Goal: Contribute content: Add original content to the website for others to see

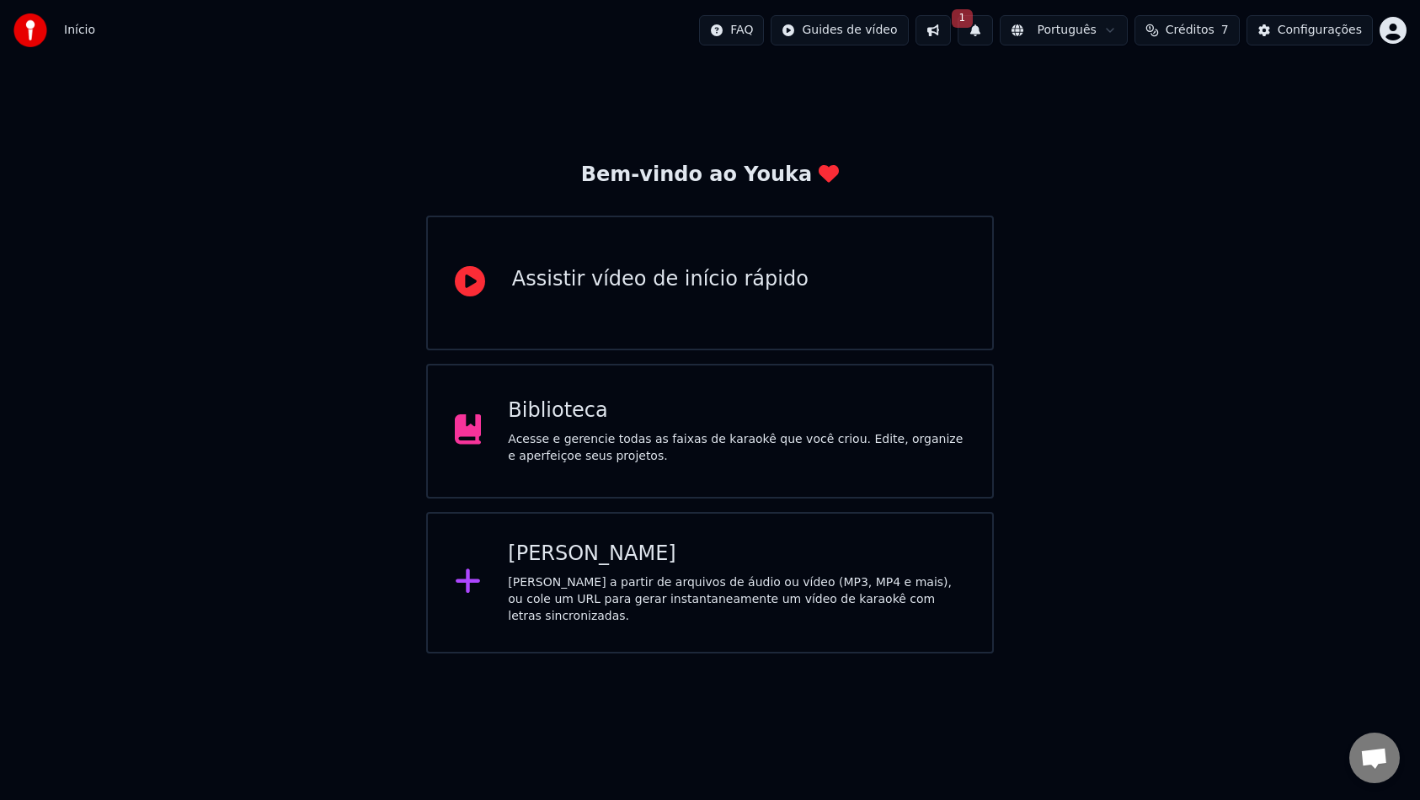
click at [527, 433] on div "Acesse e gerencie todas as faixas de karaokê que você criou. Edite, organize e …" at bounding box center [736, 448] width 457 height 34
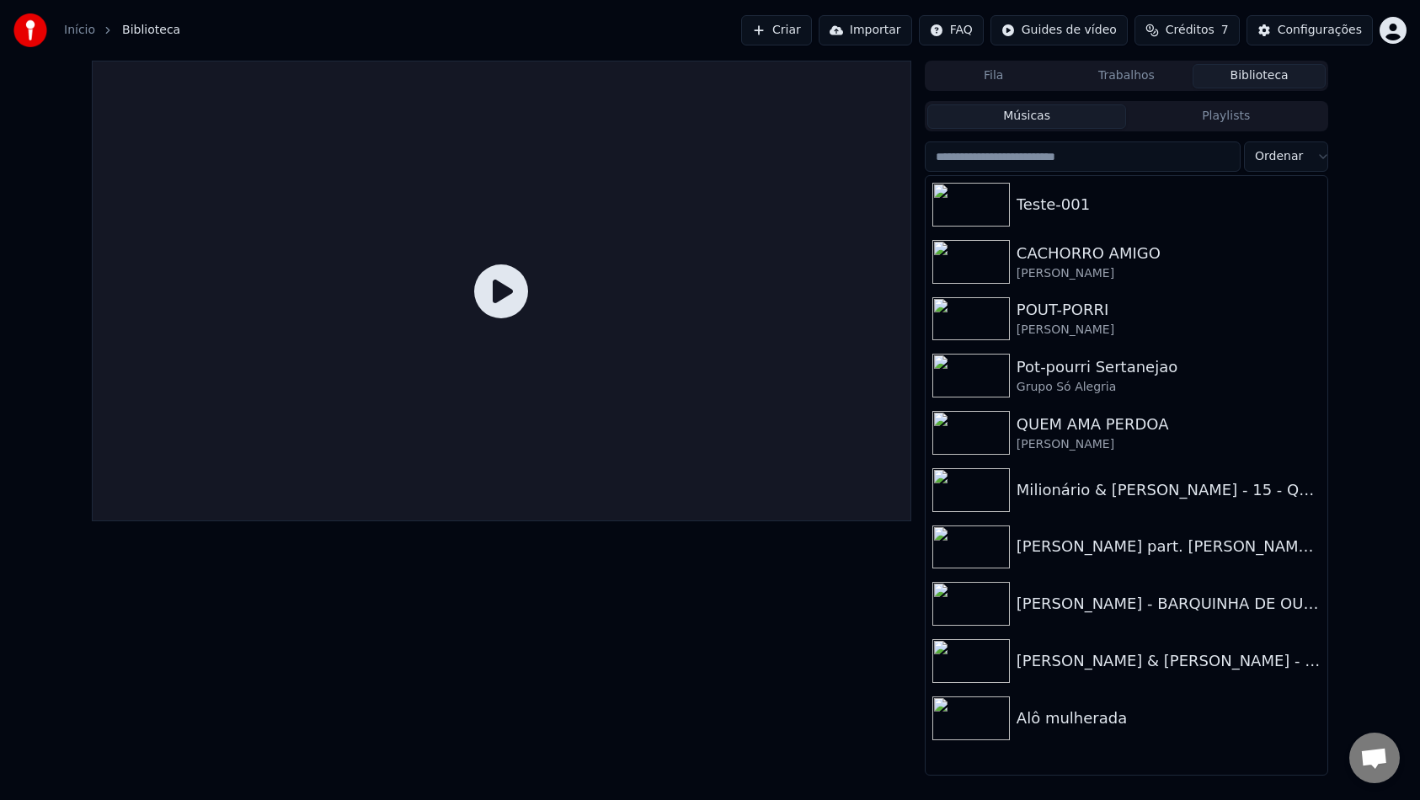
click at [782, 29] on button "Criar" at bounding box center [776, 30] width 71 height 30
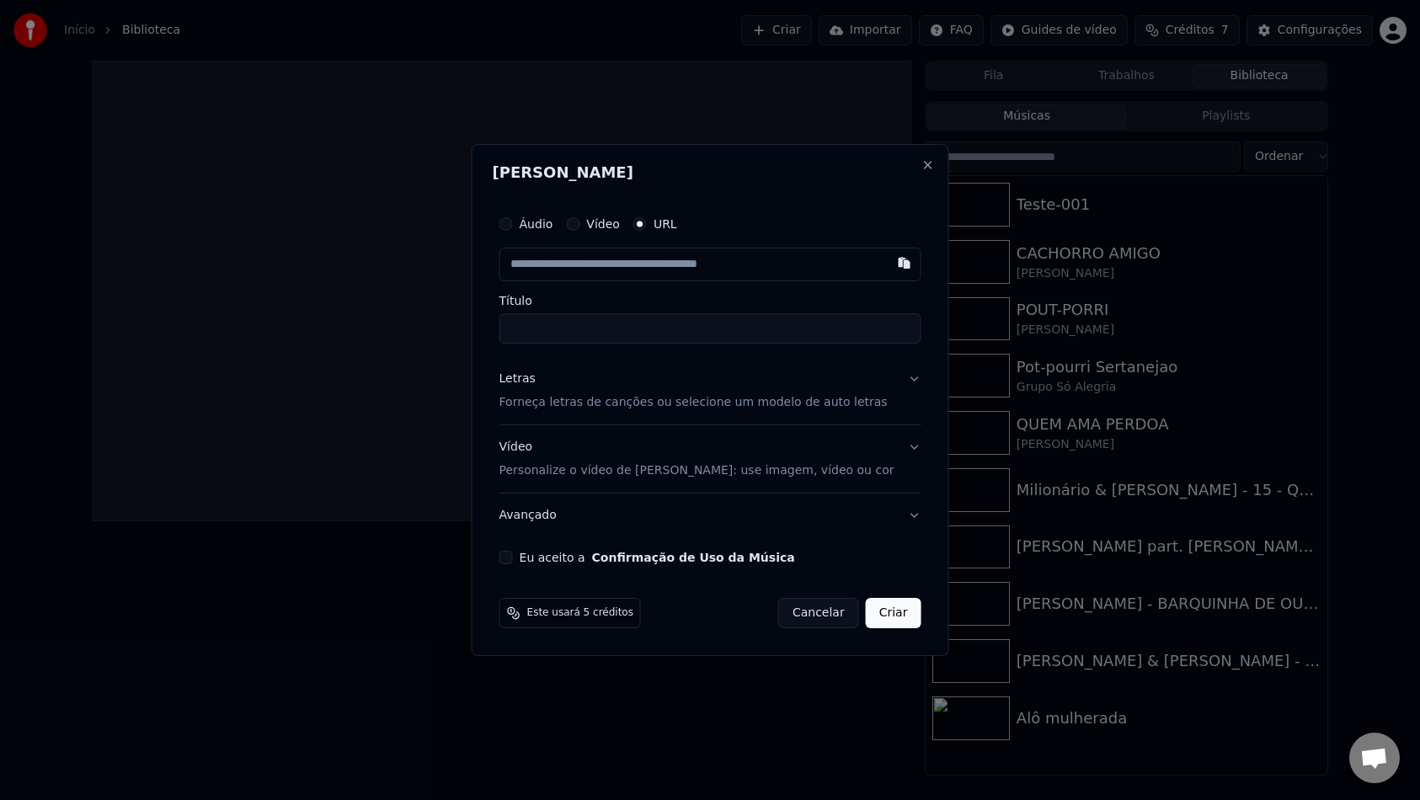
drag, startPoint x: 890, startPoint y: 268, endPoint x: 793, endPoint y: 273, distance: 97.8
click at [799, 273] on div at bounding box center [710, 265] width 422 height 34
click at [513, 225] on button "Áudio" at bounding box center [505, 223] width 13 height 13
click at [574, 263] on div "Escolher arquivo" at bounding box center [562, 264] width 125 height 30
click at [921, 168] on button "Close" at bounding box center [927, 165] width 13 height 13
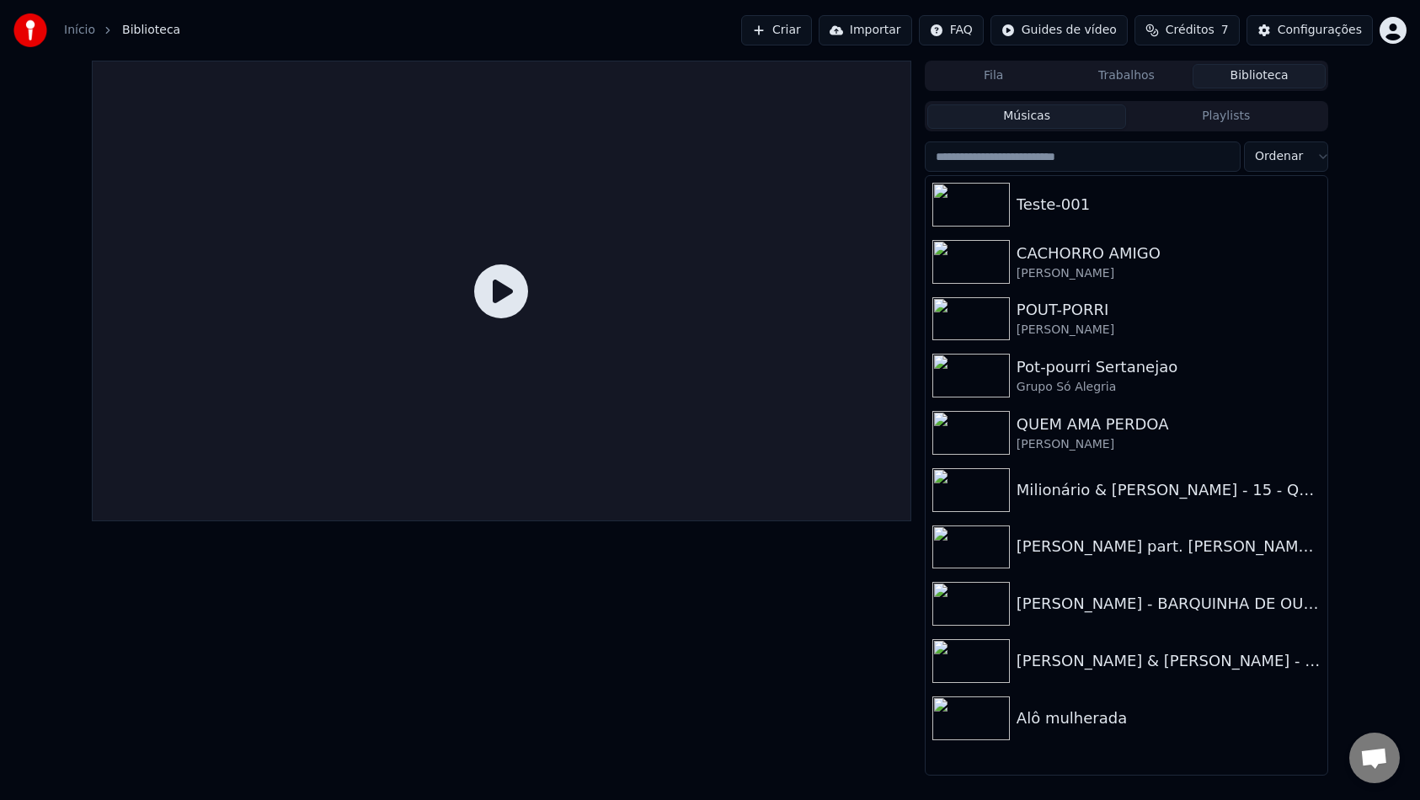
click at [782, 27] on button "Criar" at bounding box center [776, 30] width 71 height 30
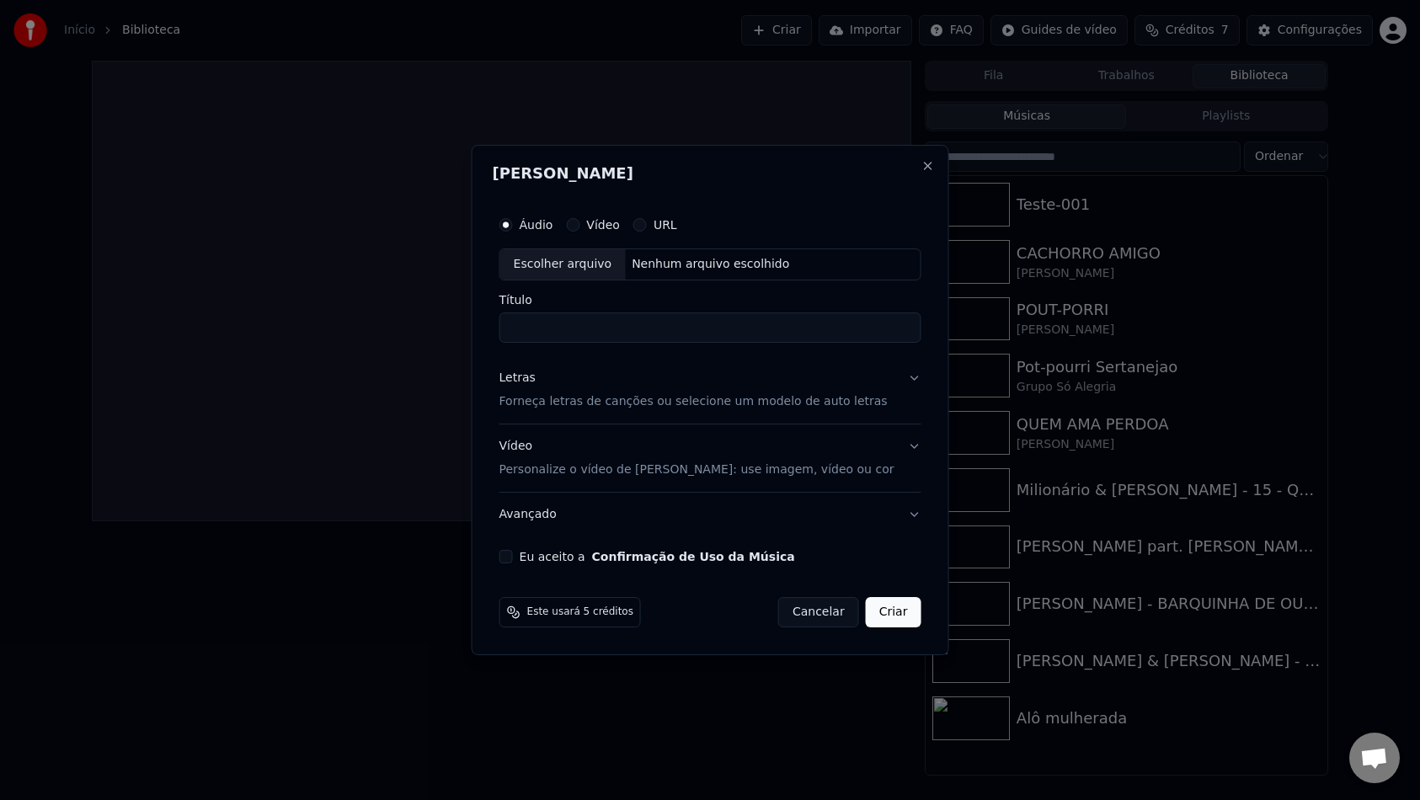
click at [578, 266] on div "Escolher arquivo" at bounding box center [562, 264] width 125 height 30
type input "**********"
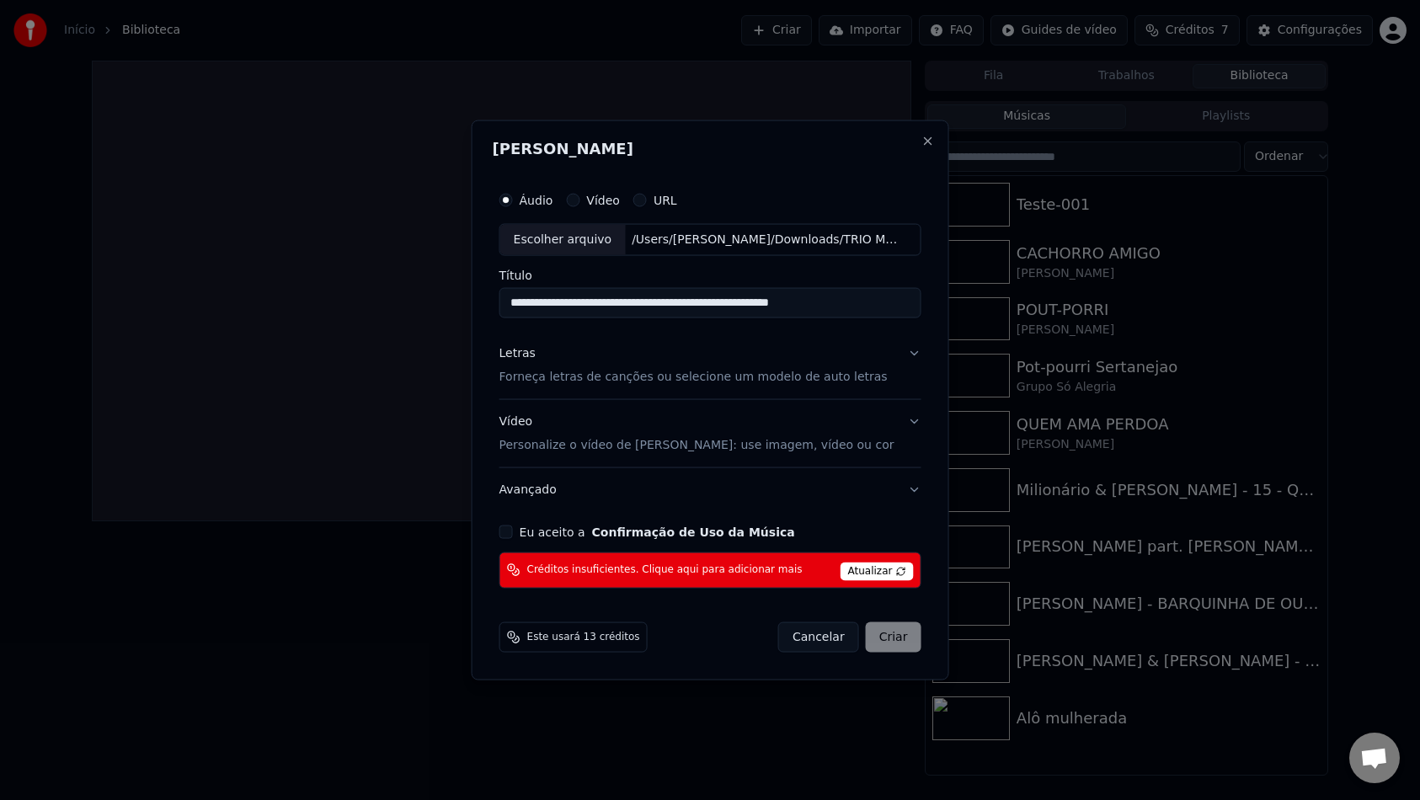
click at [512, 534] on button "Eu aceito a Confirmação de Uso da Música" at bounding box center [505, 531] width 13 height 13
click at [874, 638] on div "Cancelar Criar" at bounding box center [849, 637] width 143 height 30
click at [889, 571] on span "Atualizar" at bounding box center [877, 571] width 73 height 19
click at [882, 574] on span "Atualizar" at bounding box center [877, 571] width 73 height 19
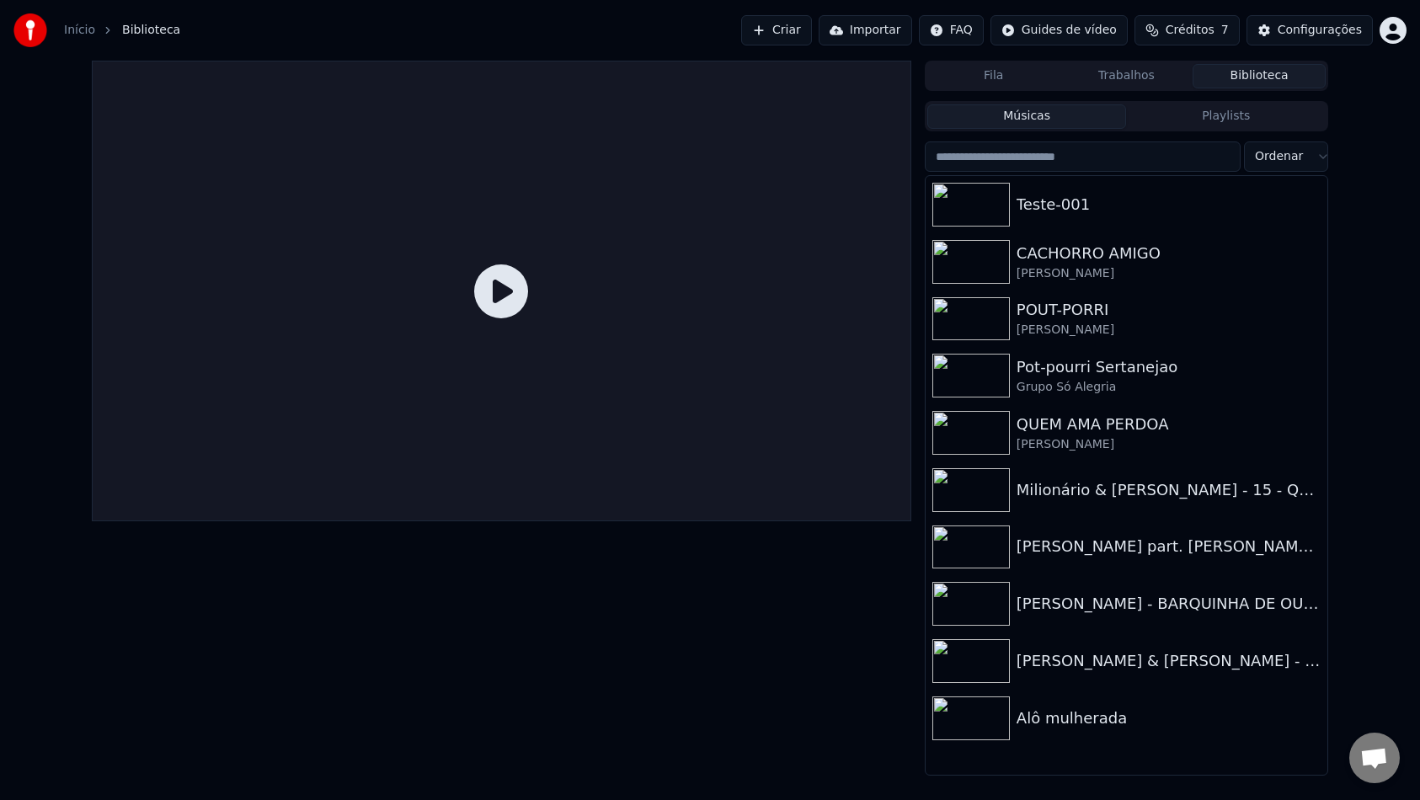
click at [1199, 39] on button "Créditos 7" at bounding box center [1186, 30] width 105 height 30
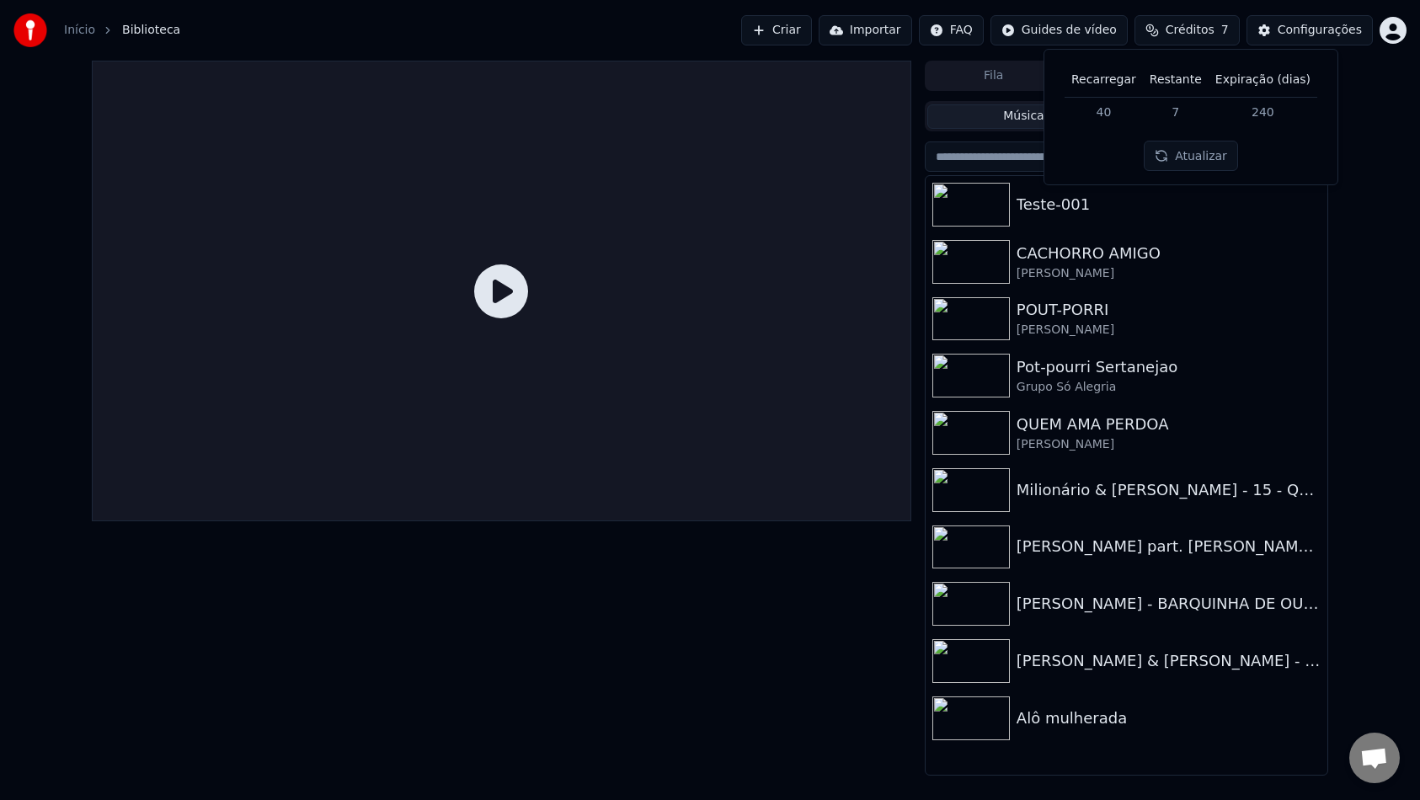
click at [1172, 163] on button "Atualizar" at bounding box center [1191, 156] width 94 height 30
